Goal: Information Seeking & Learning: Learn about a topic

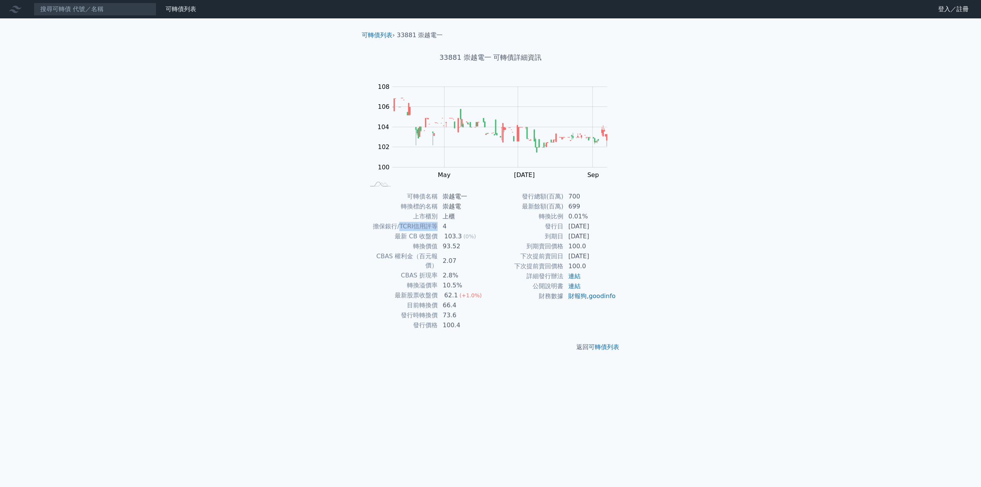
drag, startPoint x: 400, startPoint y: 227, endPoint x: 436, endPoint y: 225, distance: 36.9
click at [436, 225] on td "擔保銀行/TCRI信用評等" at bounding box center [401, 226] width 73 height 10
click at [431, 225] on td "擔保銀行/TCRI信用評等" at bounding box center [401, 226] width 73 height 10
drag, startPoint x: 441, startPoint y: 226, endPoint x: 459, endPoint y: 226, distance: 18.4
click at [459, 226] on td "4" at bounding box center [464, 226] width 52 height 10
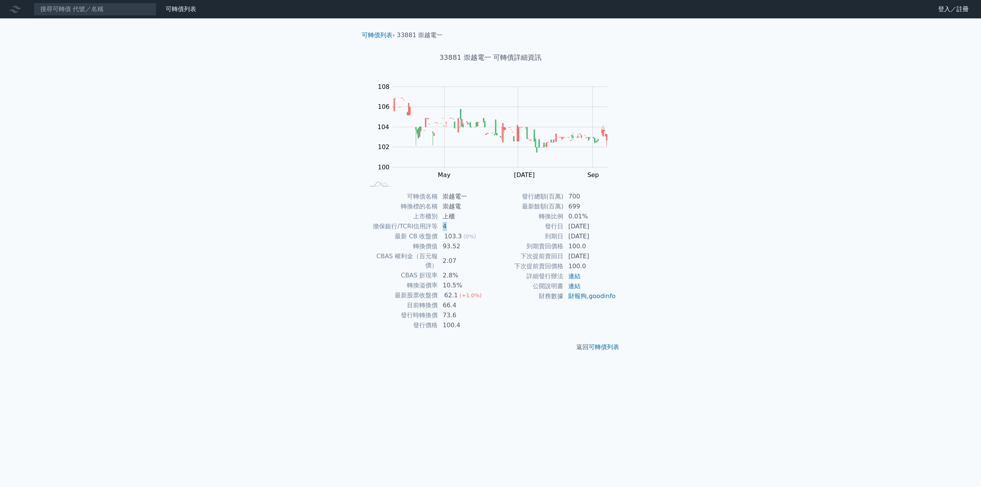
click at [477, 226] on td "4" at bounding box center [464, 226] width 52 height 10
drag, startPoint x: 438, startPoint y: 226, endPoint x: 401, endPoint y: 225, distance: 36.8
click at [401, 225] on td "擔保銀行/TCRI信用評等" at bounding box center [401, 226] width 73 height 10
click at [362, 233] on div "可轉債名稱 崇越電一 轉換標的名稱 崇越電 上市櫃別 上櫃 擔保銀行/TCRI信用評等 4 最新 CB 收盤價 103.3 (0%) 轉換價值 93.52 C…" at bounding box center [491, 261] width 270 height 139
click at [373, 39] on link "可轉債列表" at bounding box center [377, 34] width 31 height 7
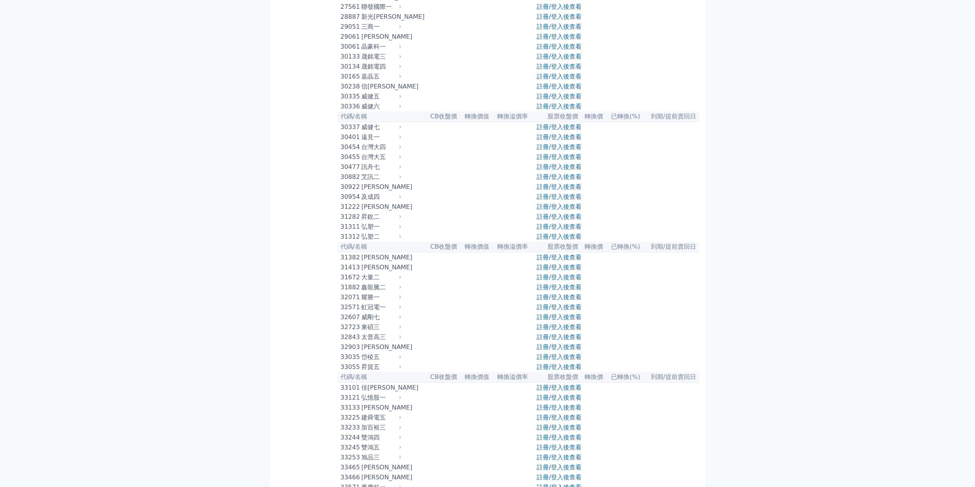
scroll to position [1226, 0]
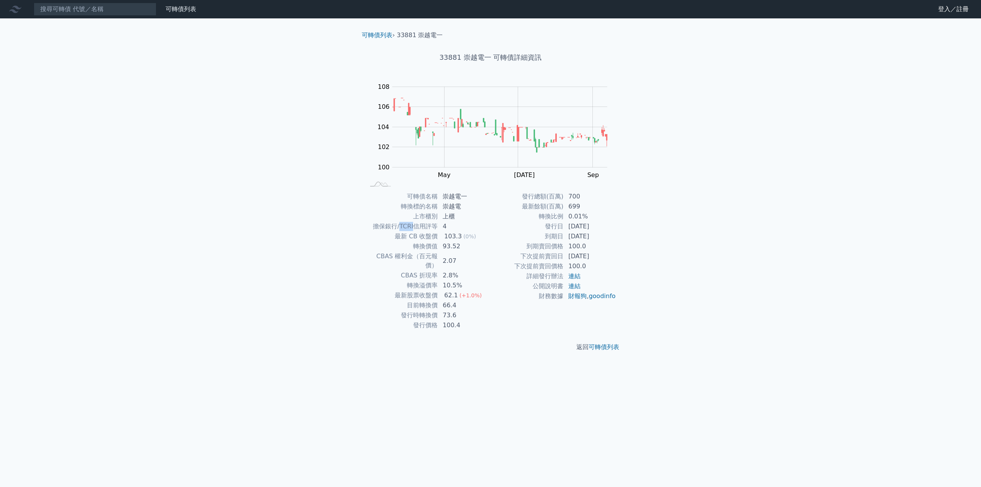
drag, startPoint x: 401, startPoint y: 227, endPoint x: 417, endPoint y: 228, distance: 16.1
click at [417, 228] on td "擔保銀行/TCRI信用評等" at bounding box center [401, 226] width 73 height 10
copy td "TCRI信"
